Goal: Task Accomplishment & Management: Manage account settings

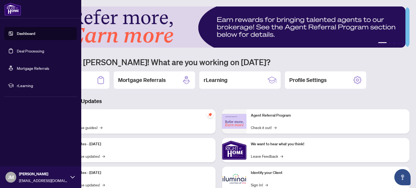
click at [35, 53] on link "Deal Processing" at bounding box center [30, 50] width 27 height 5
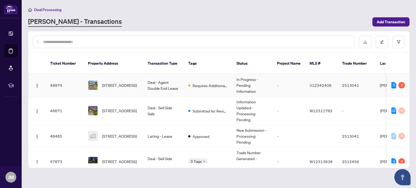
click at [110, 82] on span "[STREET_ADDRESS]" at bounding box center [119, 85] width 35 height 6
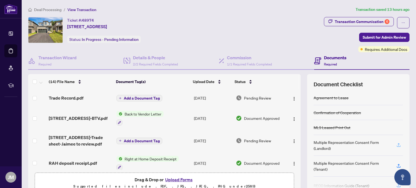
click at [396, 145] on icon "button" at bounding box center [398, 145] width 5 height 5
click at [396, 143] on icon "button" at bounding box center [398, 145] width 5 height 5
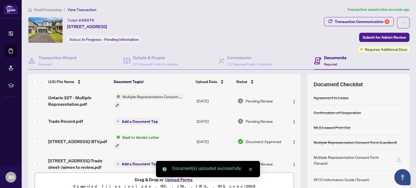
click at [398, 158] on icon "button" at bounding box center [399, 159] width 2 height 3
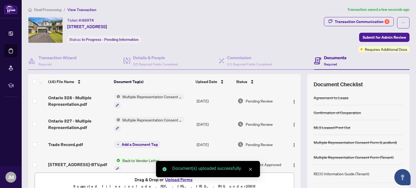
scroll to position [46, 0]
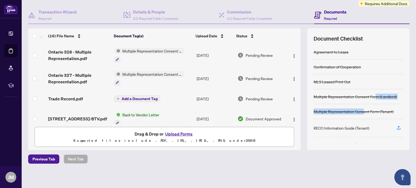
drag, startPoint x: 359, startPoint y: 116, endPoint x: 371, endPoint y: 96, distance: 22.6
click at [371, 96] on div "Agreement to Lease Confirmation of Cooperation MLS Leased Print Out Multiple Re…" at bounding box center [358, 94] width 89 height 99
click at [401, 69] on div "Document Checklist Agreement to Lease Confirmation of Cooperation MLS Leased Pr…" at bounding box center [358, 89] width 102 height 122
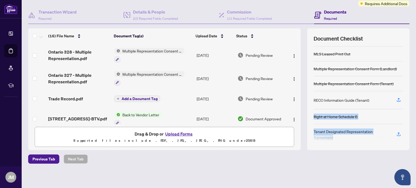
drag, startPoint x: 371, startPoint y: 132, endPoint x: 378, endPoint y: 145, distance: 15.3
click at [378, 145] on div "Document Checklist Agreement to Lease Confirmation of Cooperation MLS Leased Pr…" at bounding box center [358, 89] width 102 height 122
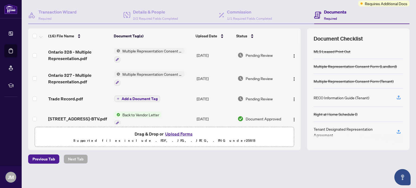
click at [378, 163] on div "Deal Processing / View Transaction Transaction saved a few seconds ago Ticket #…" at bounding box center [219, 72] width 386 height 222
click at [396, 131] on icon "button" at bounding box center [398, 131] width 5 height 5
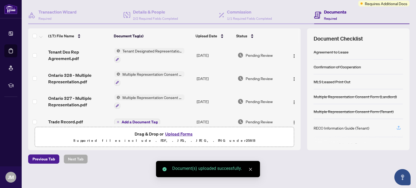
click at [398, 125] on button "button" at bounding box center [398, 128] width 9 height 9
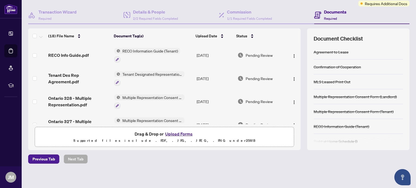
scroll to position [0, 0]
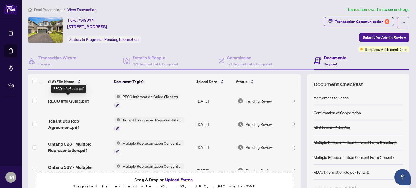
click at [72, 100] on span "RECO Info Guide.pdf" at bounding box center [68, 101] width 41 height 7
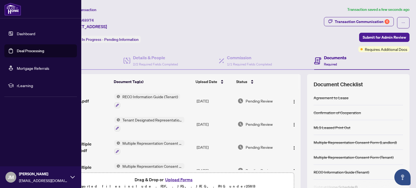
click at [35, 48] on link "Deal Processing" at bounding box center [30, 50] width 27 height 5
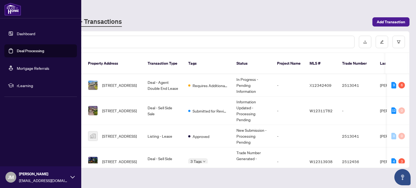
click at [31, 52] on link "Deal Processing" at bounding box center [30, 50] width 27 height 5
